Goal: Book appointment/travel/reservation

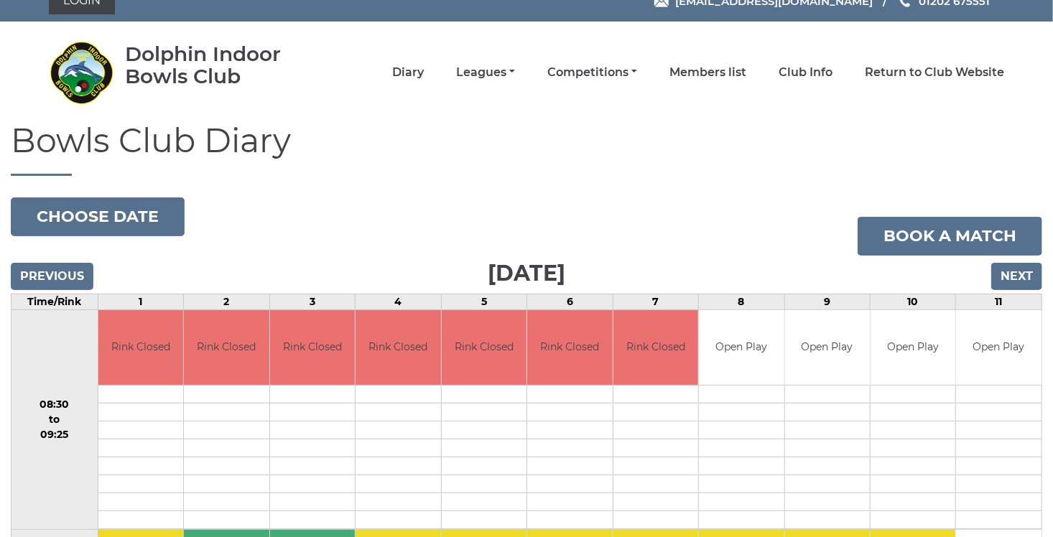
scroll to position [9, 0]
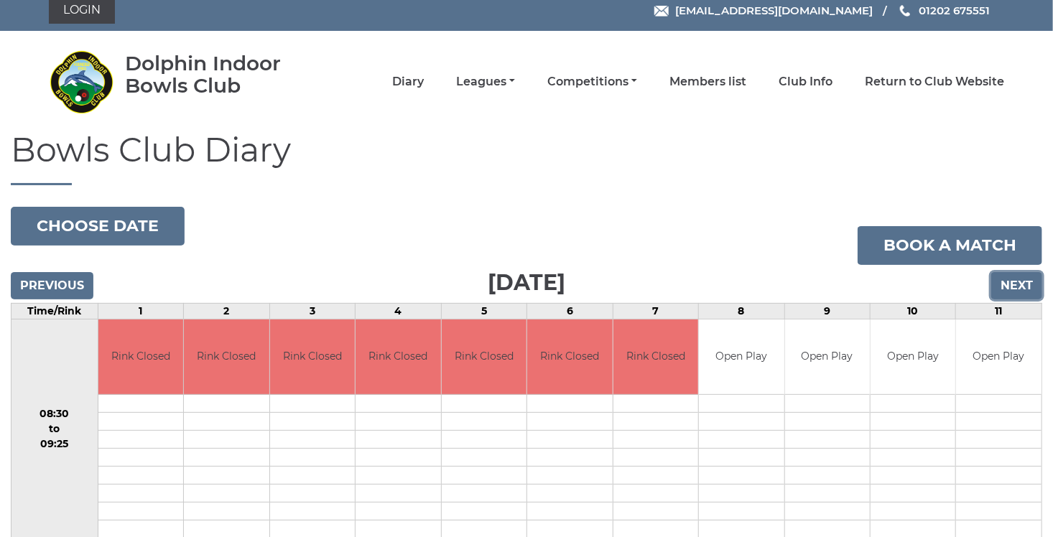
click at [1018, 289] on input "Next" at bounding box center [1016, 285] width 51 height 27
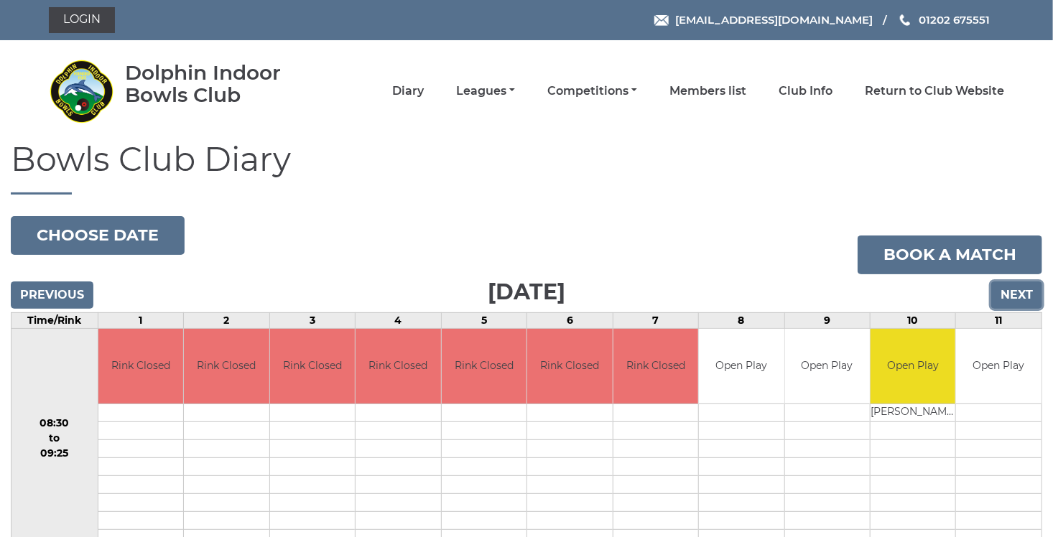
click at [1020, 302] on input "Next" at bounding box center [1016, 295] width 51 height 27
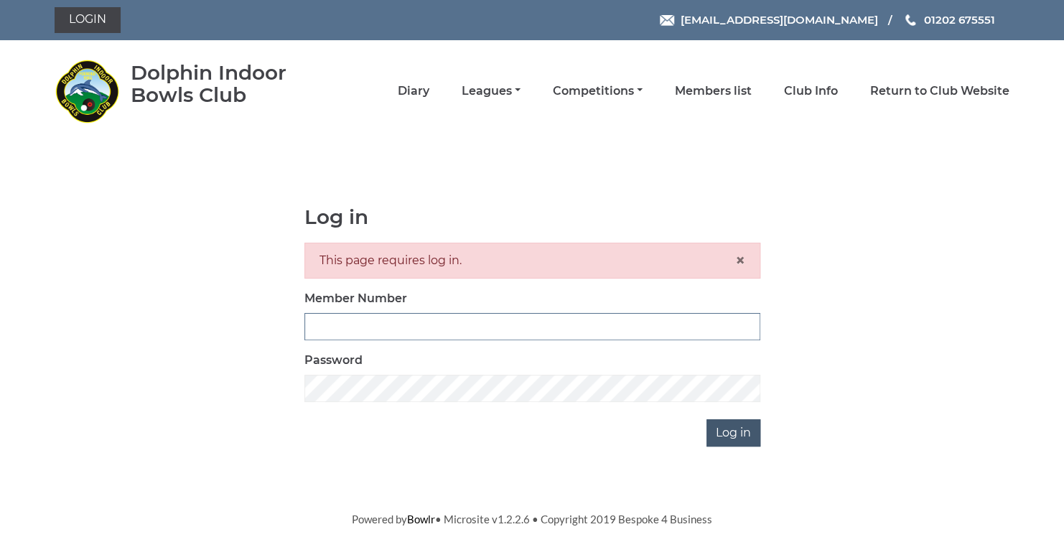
type input "3729"
click at [735, 436] on input "Log in" at bounding box center [734, 432] width 54 height 27
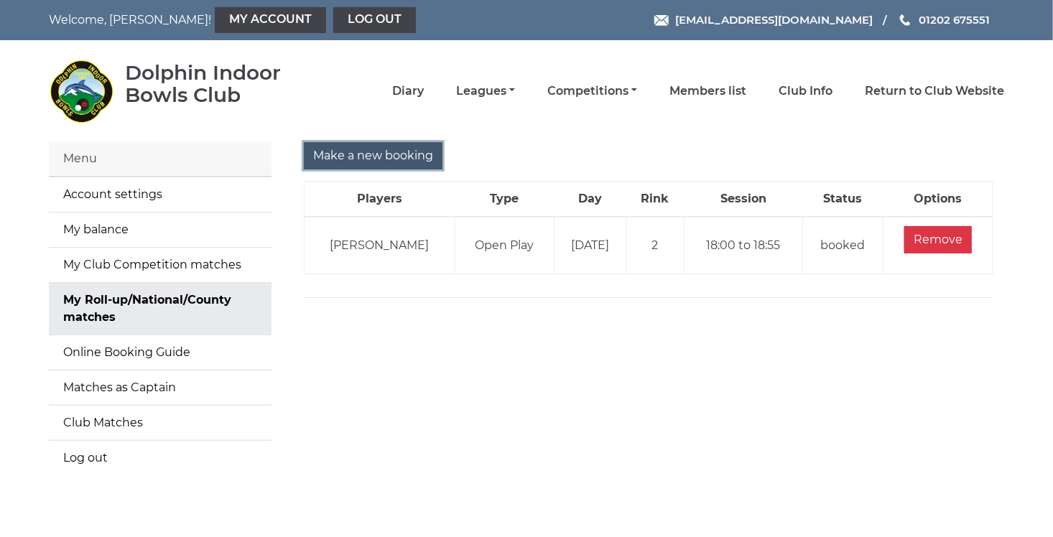
click at [355, 154] on input "Make a new booking" at bounding box center [373, 155] width 139 height 27
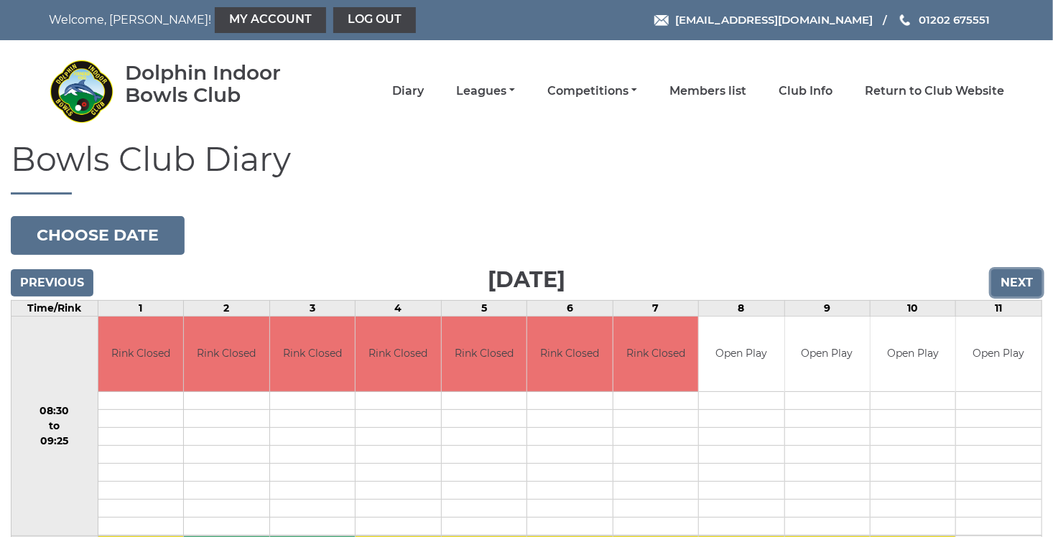
click at [1009, 278] on input "Next" at bounding box center [1016, 282] width 51 height 27
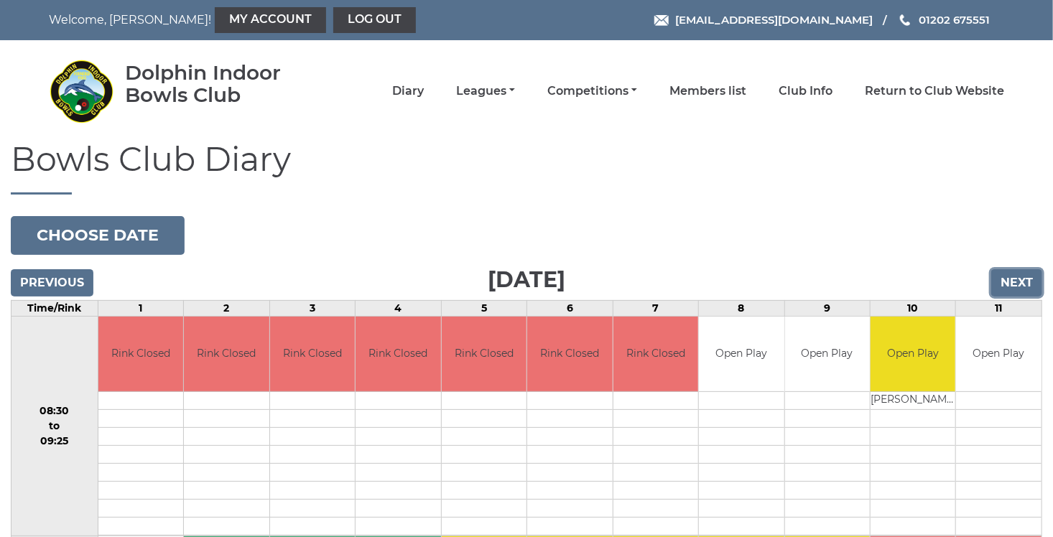
click at [1009, 278] on input "Next" at bounding box center [1016, 282] width 51 height 27
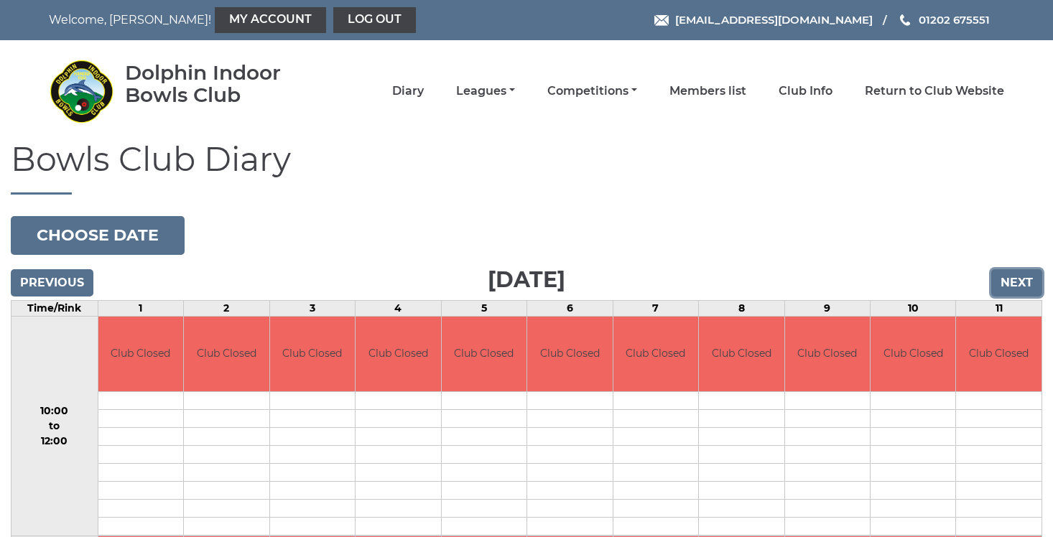
click at [1009, 278] on input "Next" at bounding box center [1016, 282] width 51 height 27
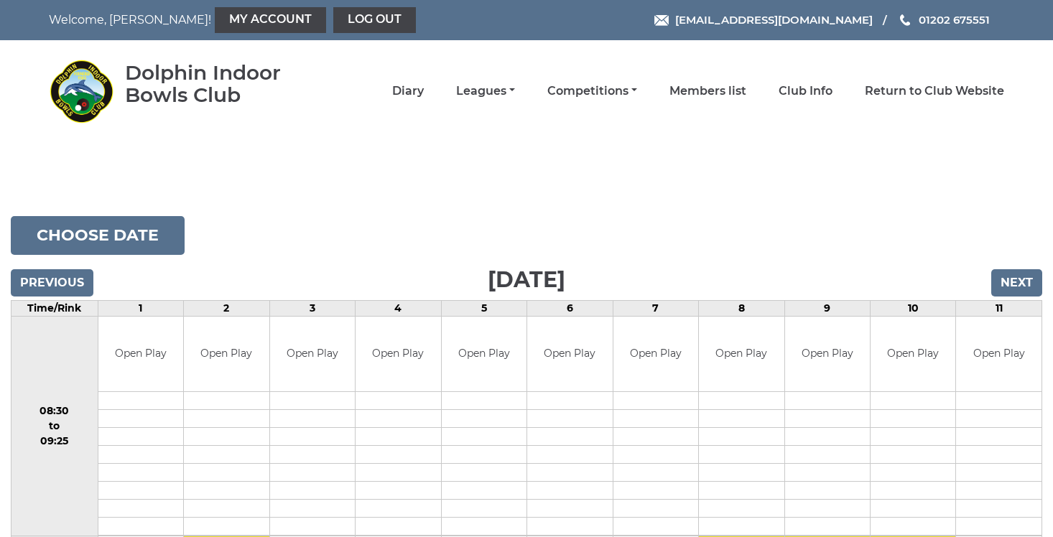
click at [1009, 278] on input "Next" at bounding box center [1016, 282] width 51 height 27
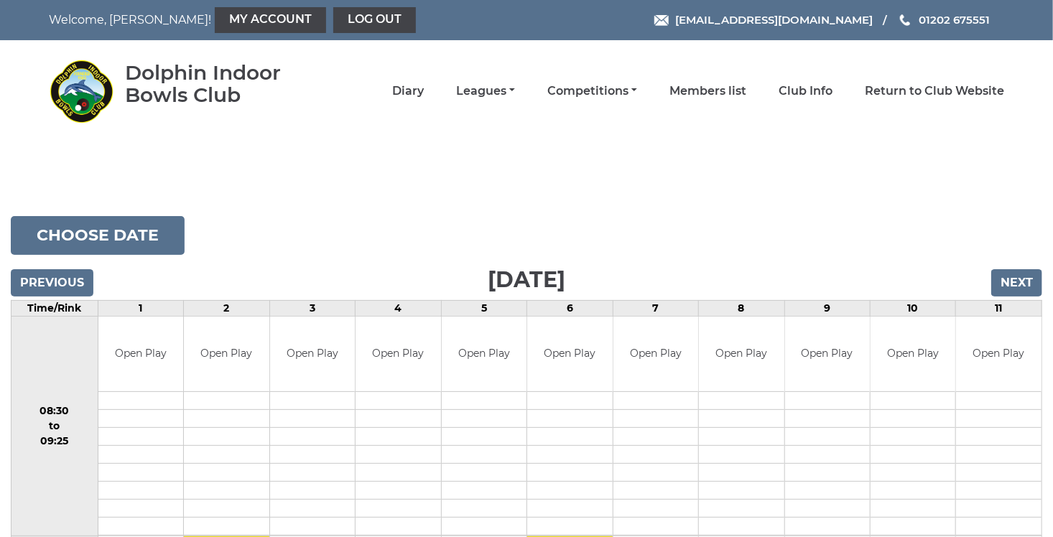
click at [1009, 278] on input "Next" at bounding box center [1016, 282] width 51 height 27
